Goal: Check status: Check status

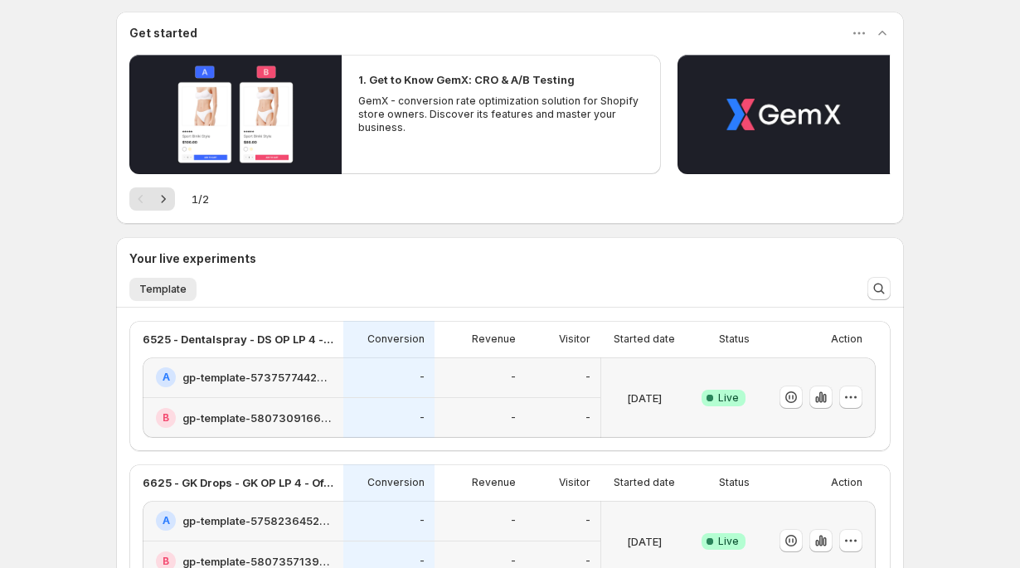
scroll to position [145, 0]
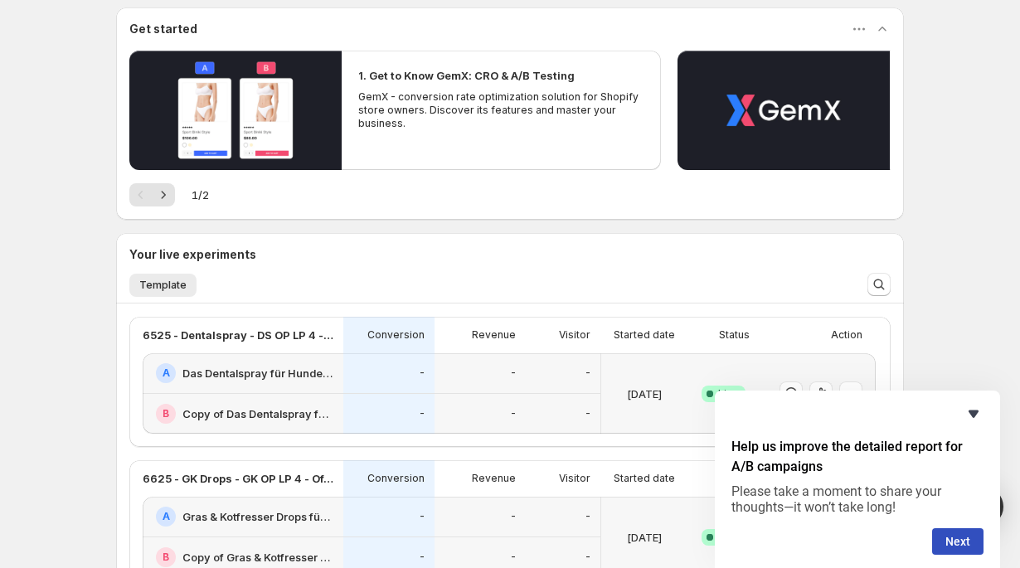
click at [973, 420] on icon "Hide survey" at bounding box center [974, 414] width 20 height 20
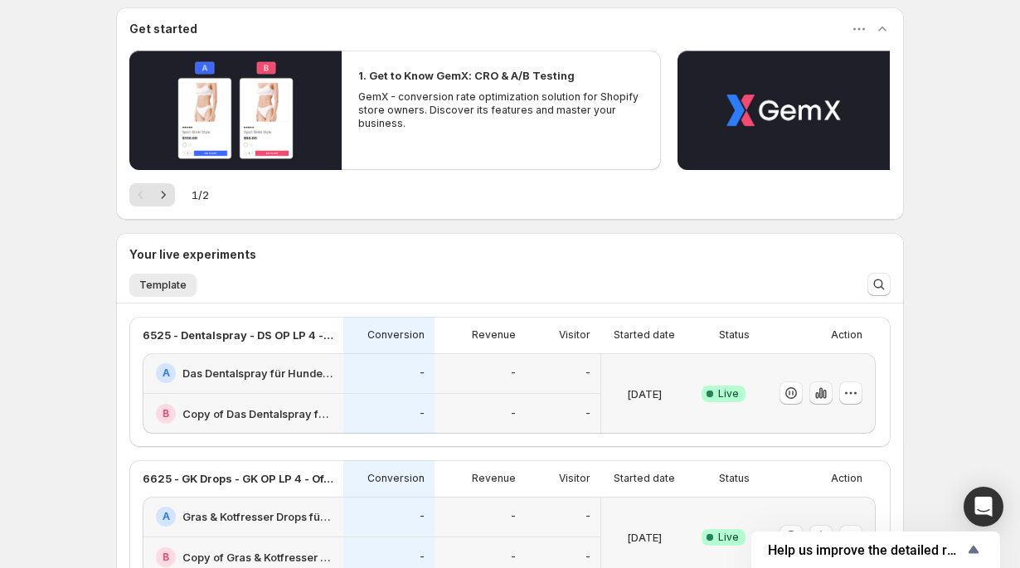
click at [827, 388] on icon "button" at bounding box center [821, 393] width 17 height 17
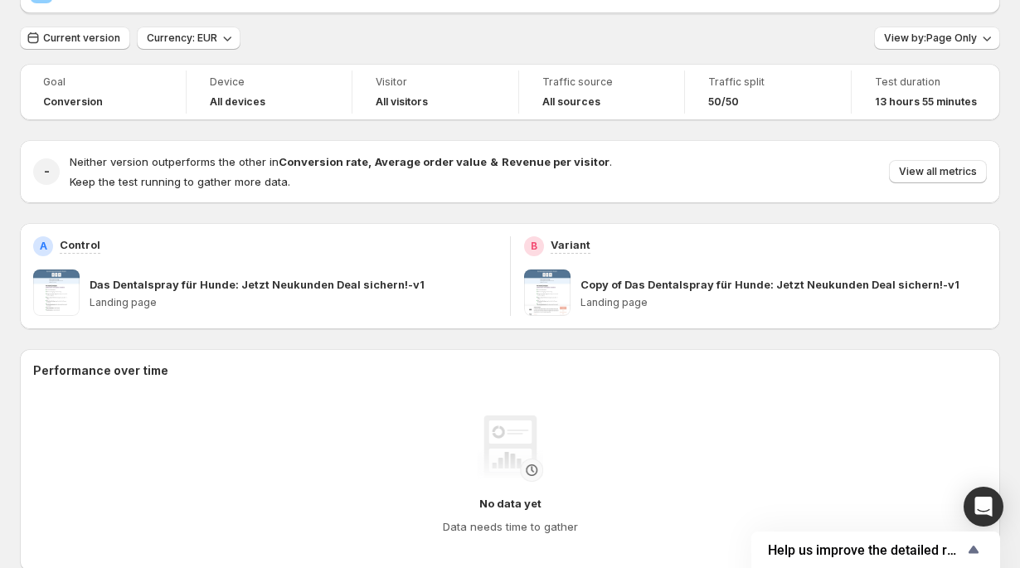
scroll to position [94, 0]
click at [64, 35] on span "Current version" at bounding box center [81, 37] width 77 height 13
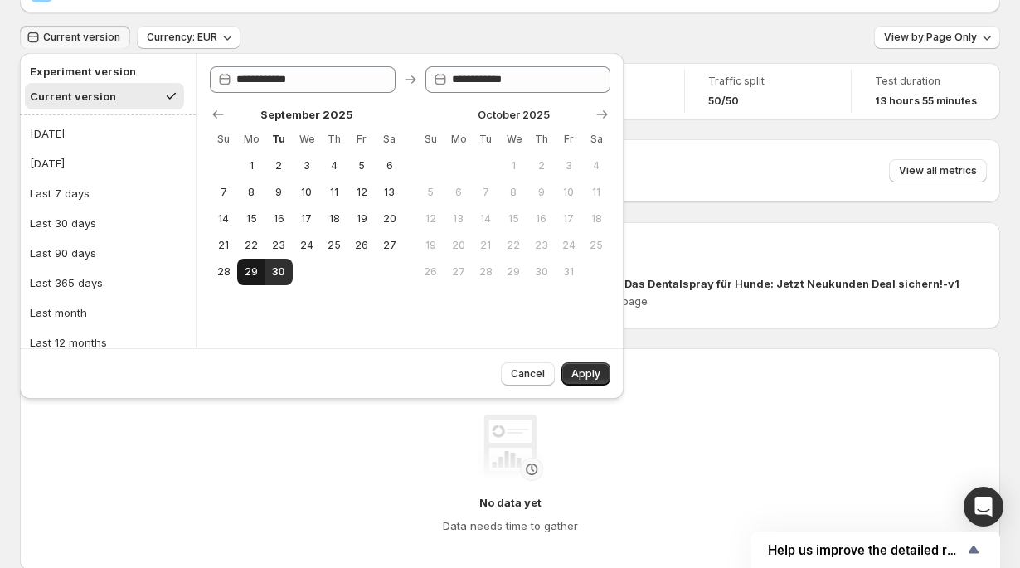
click at [248, 273] on span "29" at bounding box center [251, 271] width 14 height 13
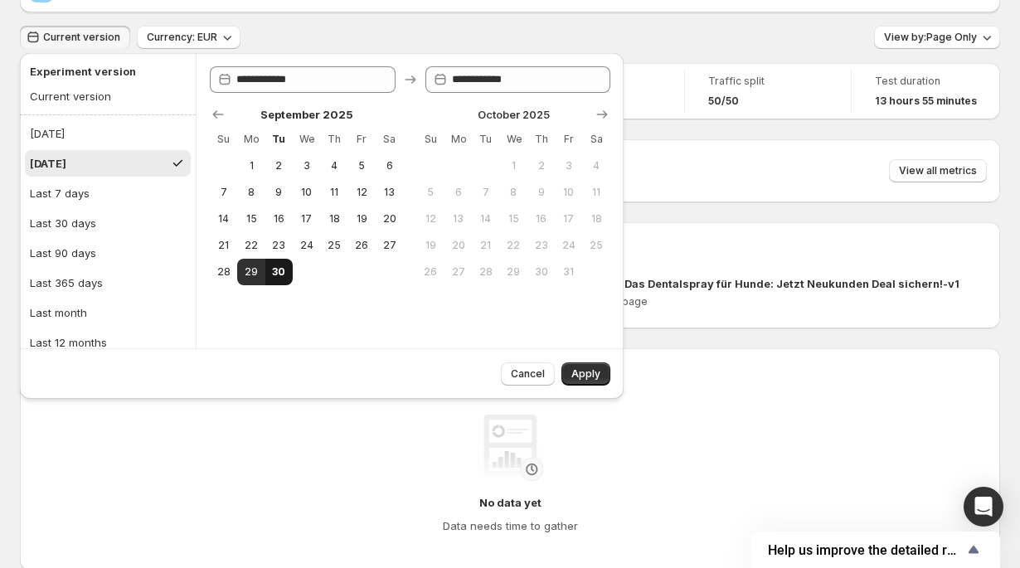
click at [274, 272] on span "30" at bounding box center [279, 271] width 14 height 13
type input "**********"
click at [577, 375] on span "Apply" at bounding box center [585, 373] width 29 height 13
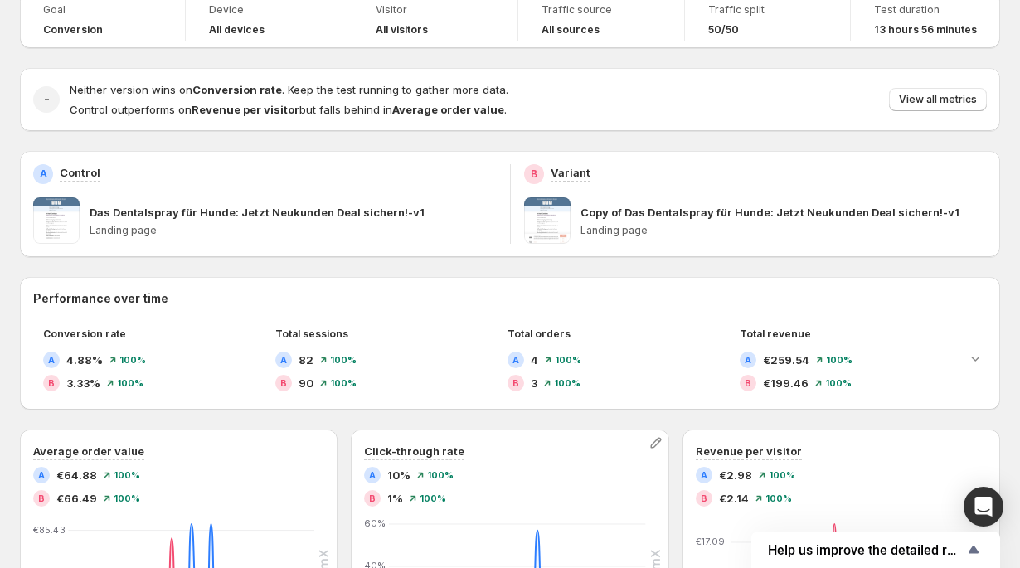
scroll to position [0, 0]
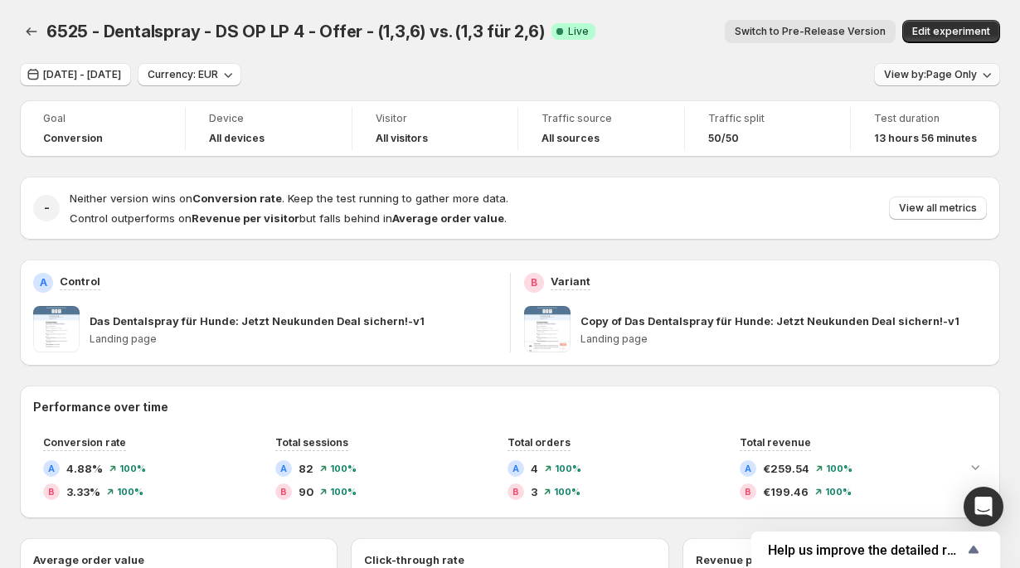
click at [962, 78] on span "View by: Page Only" at bounding box center [930, 74] width 93 height 13
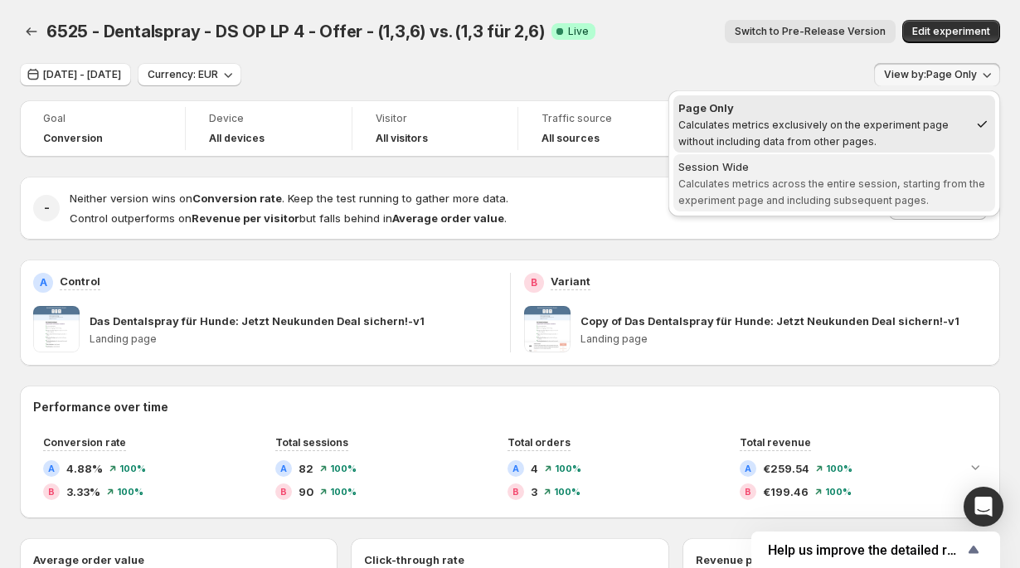
click at [865, 181] on span "Calculates metrics across the entire session, starting from the experiment page…" at bounding box center [831, 191] width 307 height 29
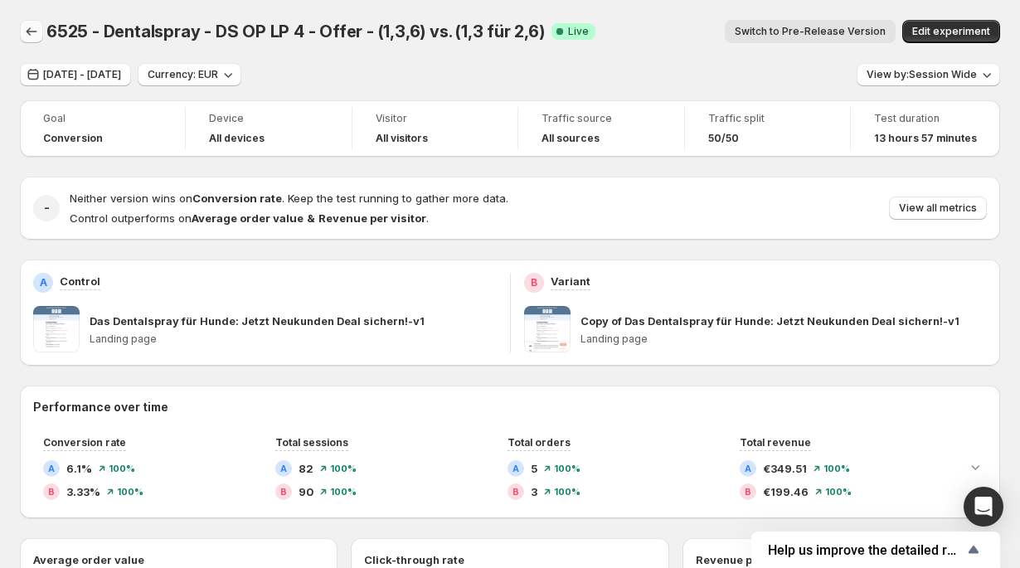
click at [26, 35] on icon "Back" at bounding box center [31, 31] width 17 height 17
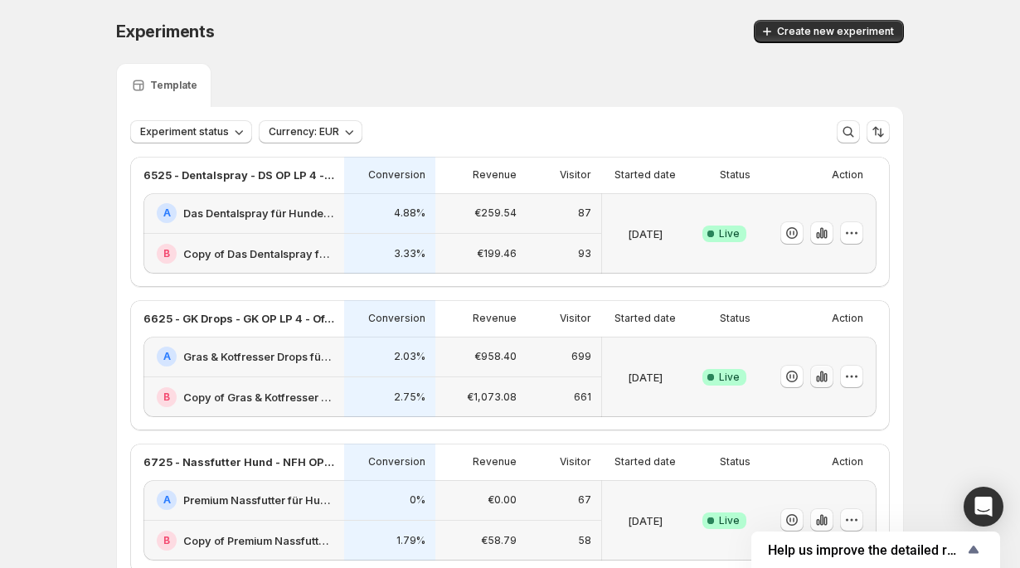
click at [815, 380] on icon "button" at bounding box center [822, 376] width 17 height 17
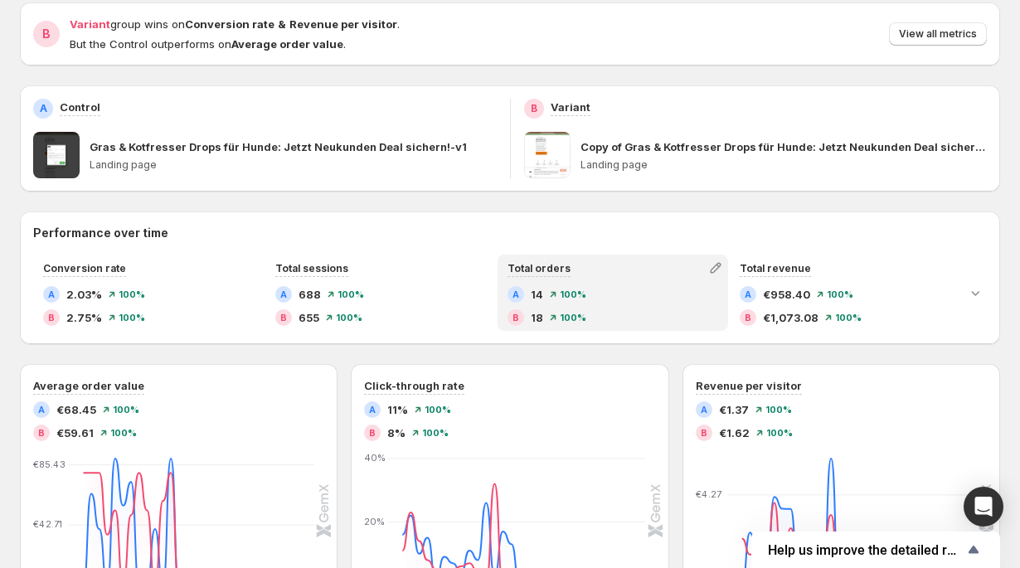
scroll to position [177, 0]
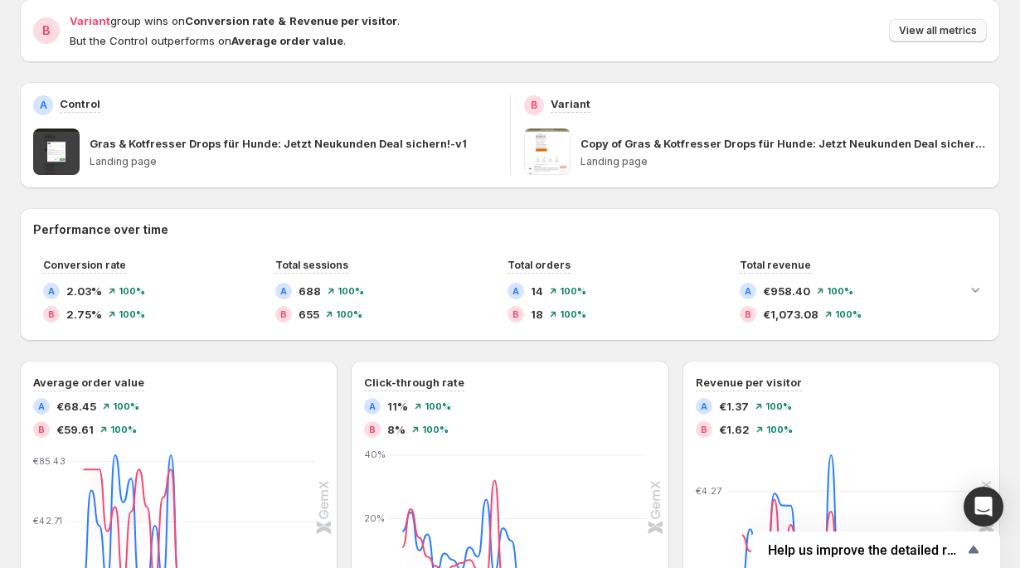
click at [936, 25] on span "View all metrics" at bounding box center [938, 30] width 78 height 13
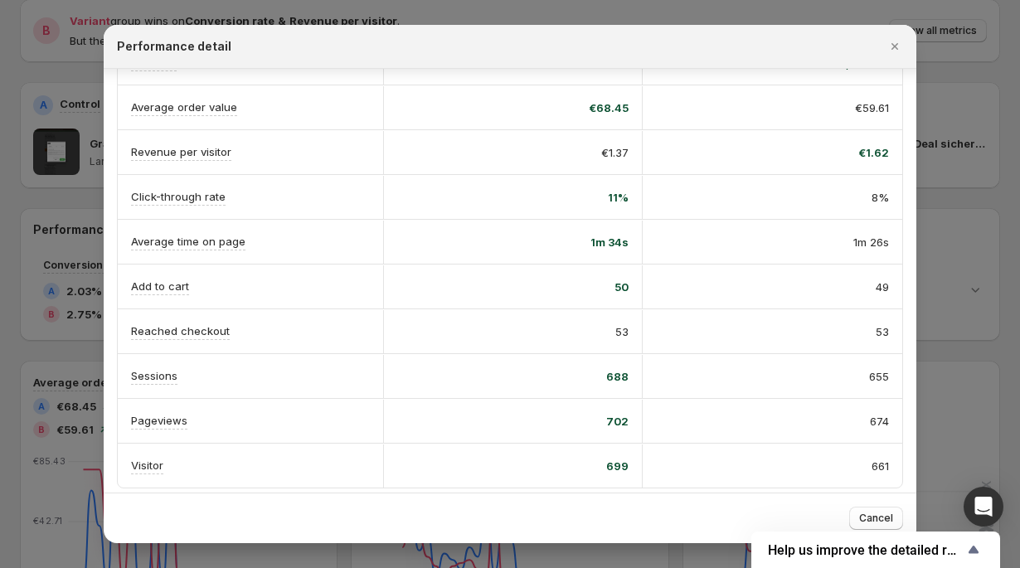
scroll to position [187, 0]
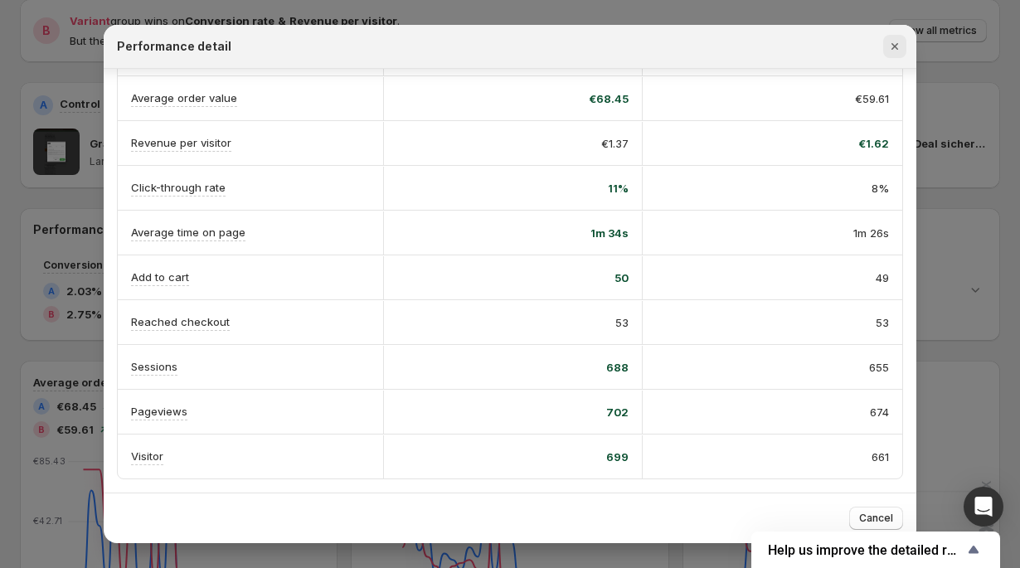
click at [902, 52] on icon "Close" at bounding box center [895, 46] width 17 height 17
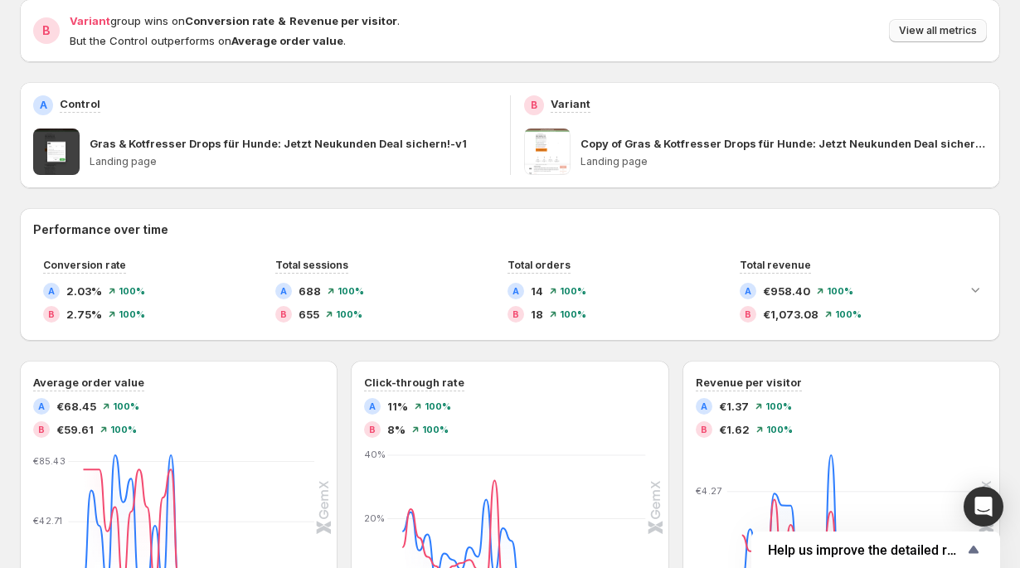
click at [963, 32] on span "View all metrics" at bounding box center [938, 30] width 78 height 13
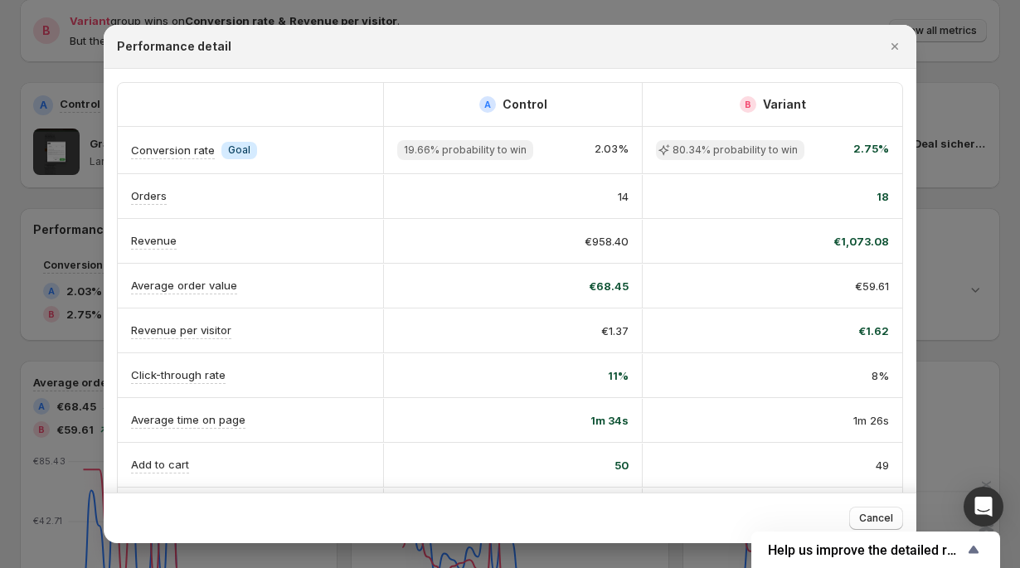
click at [963, 32] on div at bounding box center [510, 284] width 1020 height 568
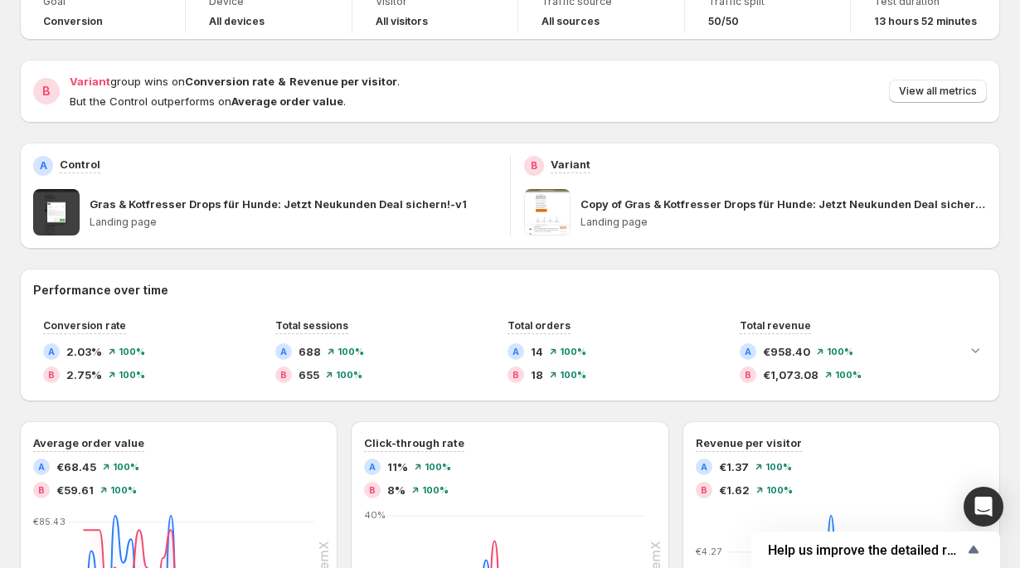
scroll to position [0, 0]
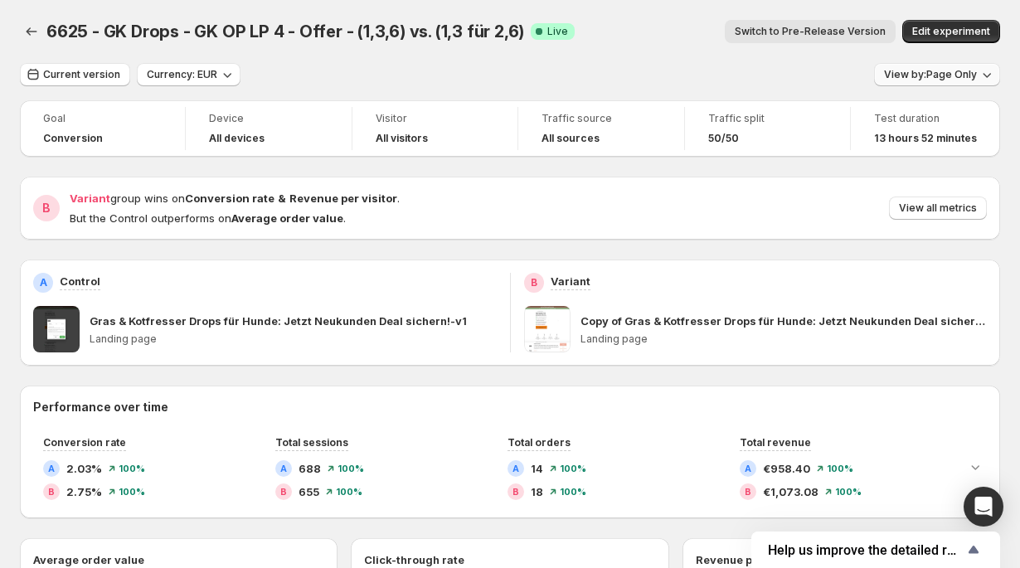
click at [934, 78] on span "View by: Page Only" at bounding box center [930, 74] width 93 height 13
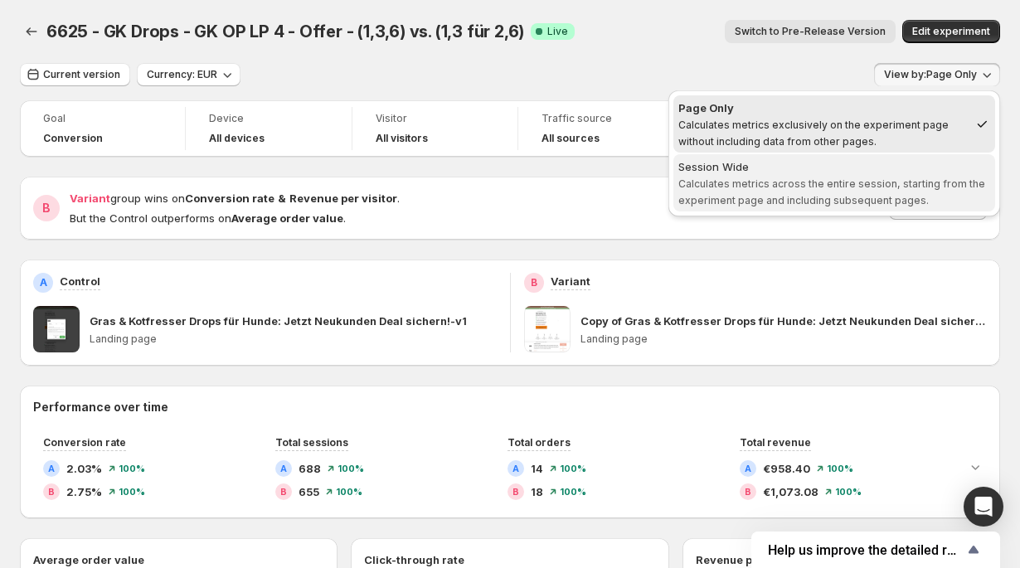
click at [848, 173] on div "Session Wide" at bounding box center [834, 166] width 312 height 17
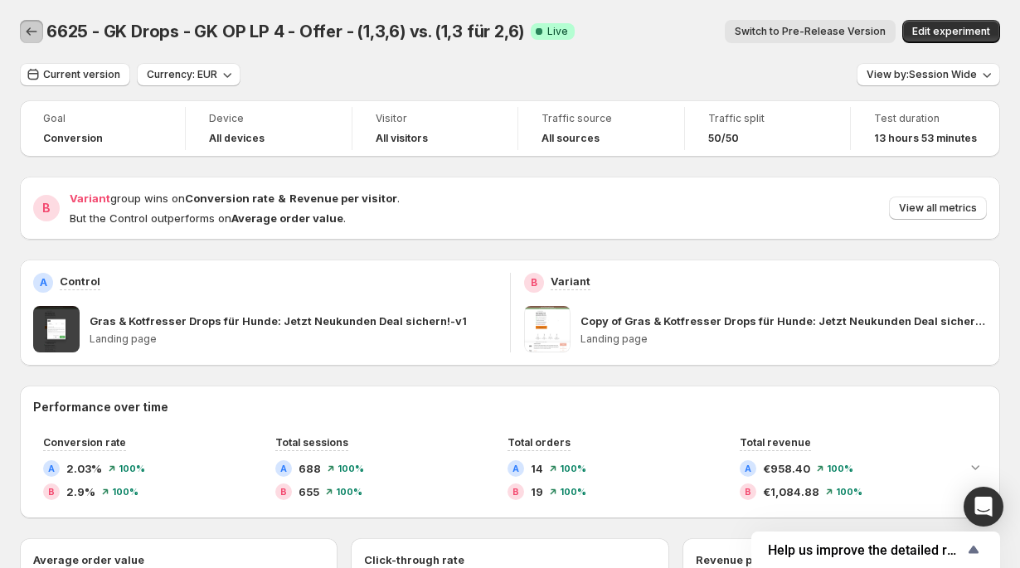
click at [37, 33] on icon "Back" at bounding box center [31, 31] width 17 height 17
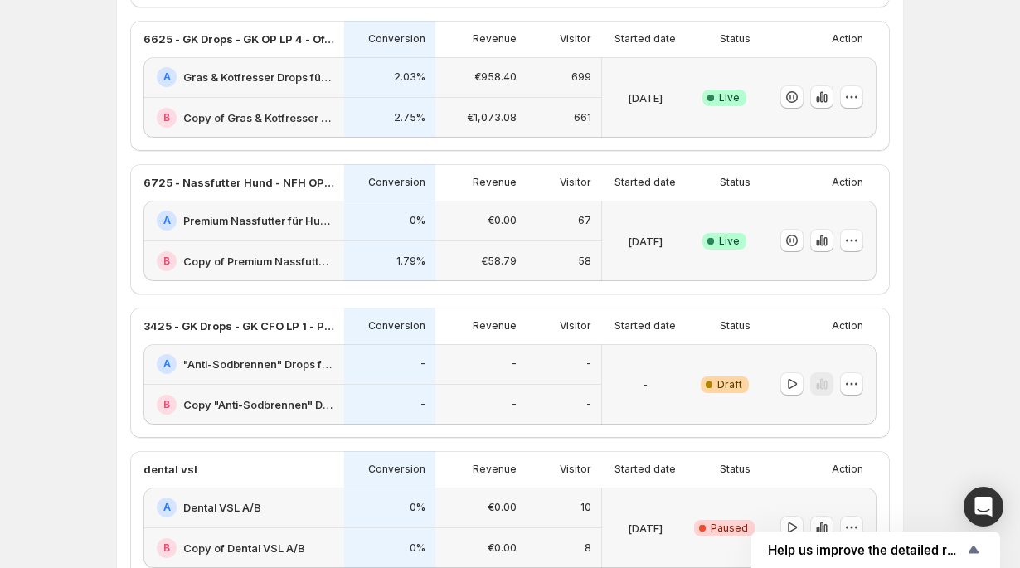
scroll to position [289, 0]
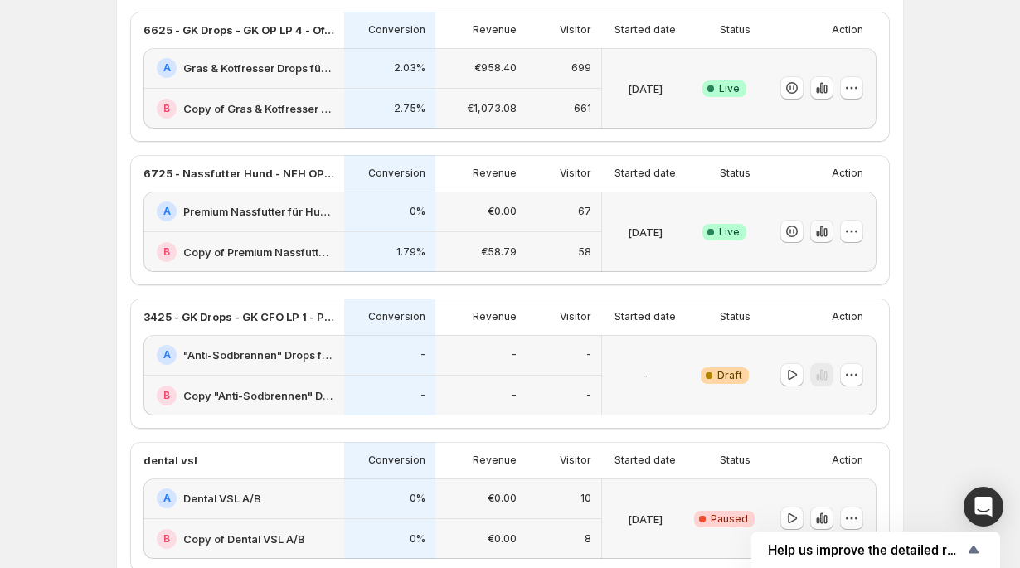
click at [820, 235] on icon "button" at bounding box center [821, 231] width 3 height 11
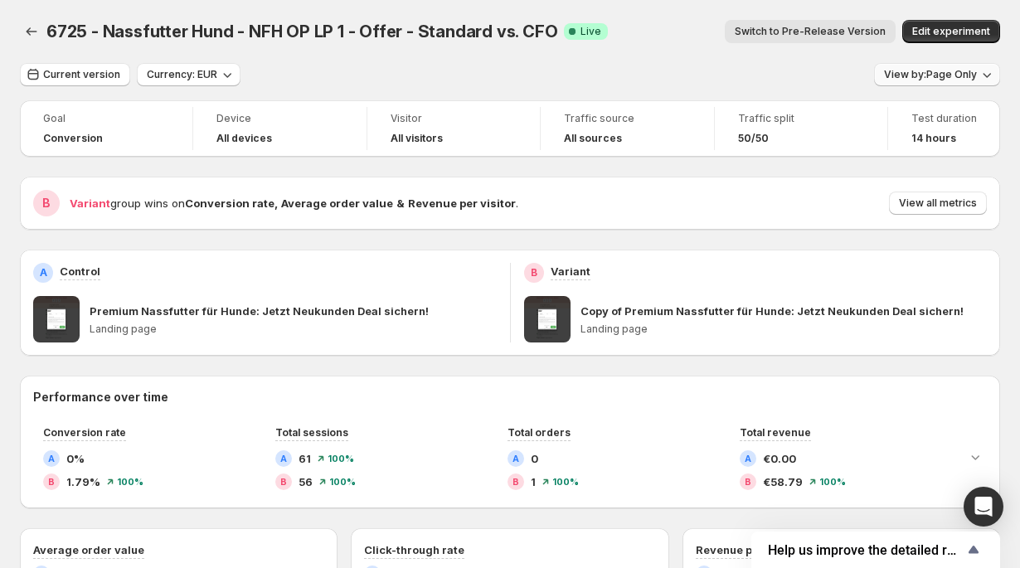
click at [934, 80] on span "View by: Page Only" at bounding box center [930, 74] width 93 height 13
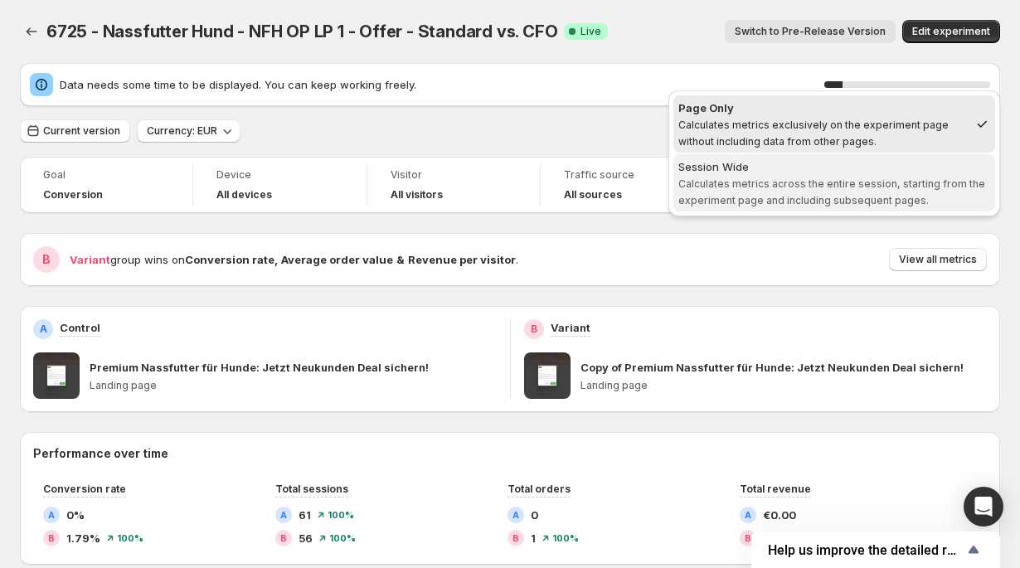
click at [895, 180] on span "Calculates metrics across the entire session, starting from the experiment page…" at bounding box center [831, 191] width 307 height 29
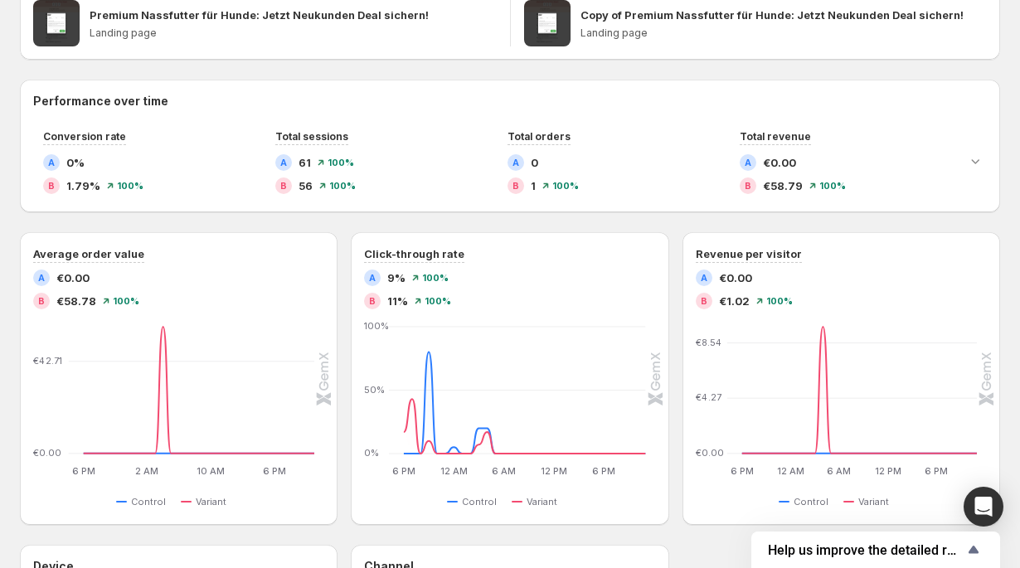
scroll to position [142, 0]
